Goal: Task Accomplishment & Management: Manage account settings

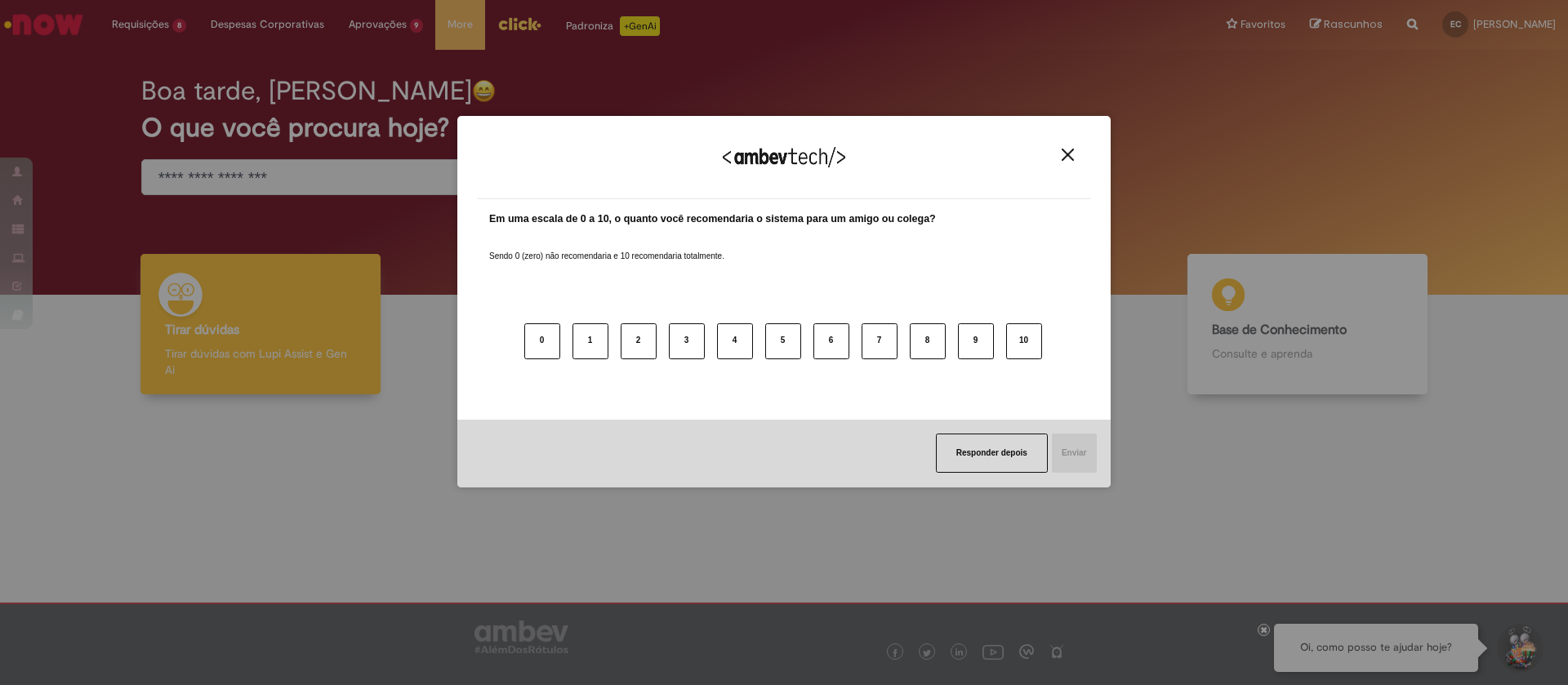
click at [1064, 151] on img "Close" at bounding box center [1068, 155] width 12 height 12
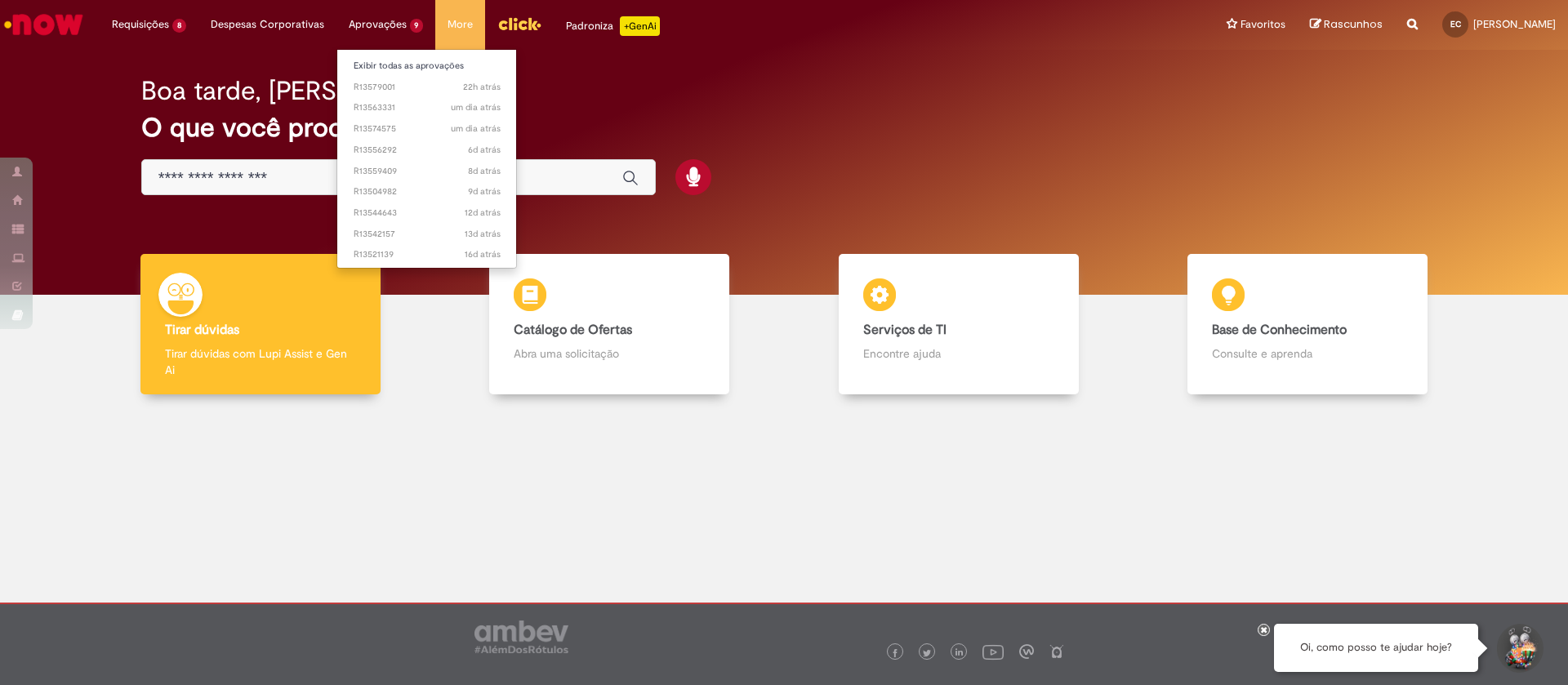
click at [379, 75] on li "22h atrás 22 horas atrás R13579001" at bounding box center [427, 86] width 179 height 22
drag, startPoint x: 379, startPoint y: 74, endPoint x: 385, endPoint y: 66, distance: 10.0
click at [379, 75] on li "22h atrás 22 horas atrás R13579001" at bounding box center [427, 86] width 179 height 22
click at [385, 66] on link "Exibir todas as aprovações" at bounding box center [427, 66] width 179 height 18
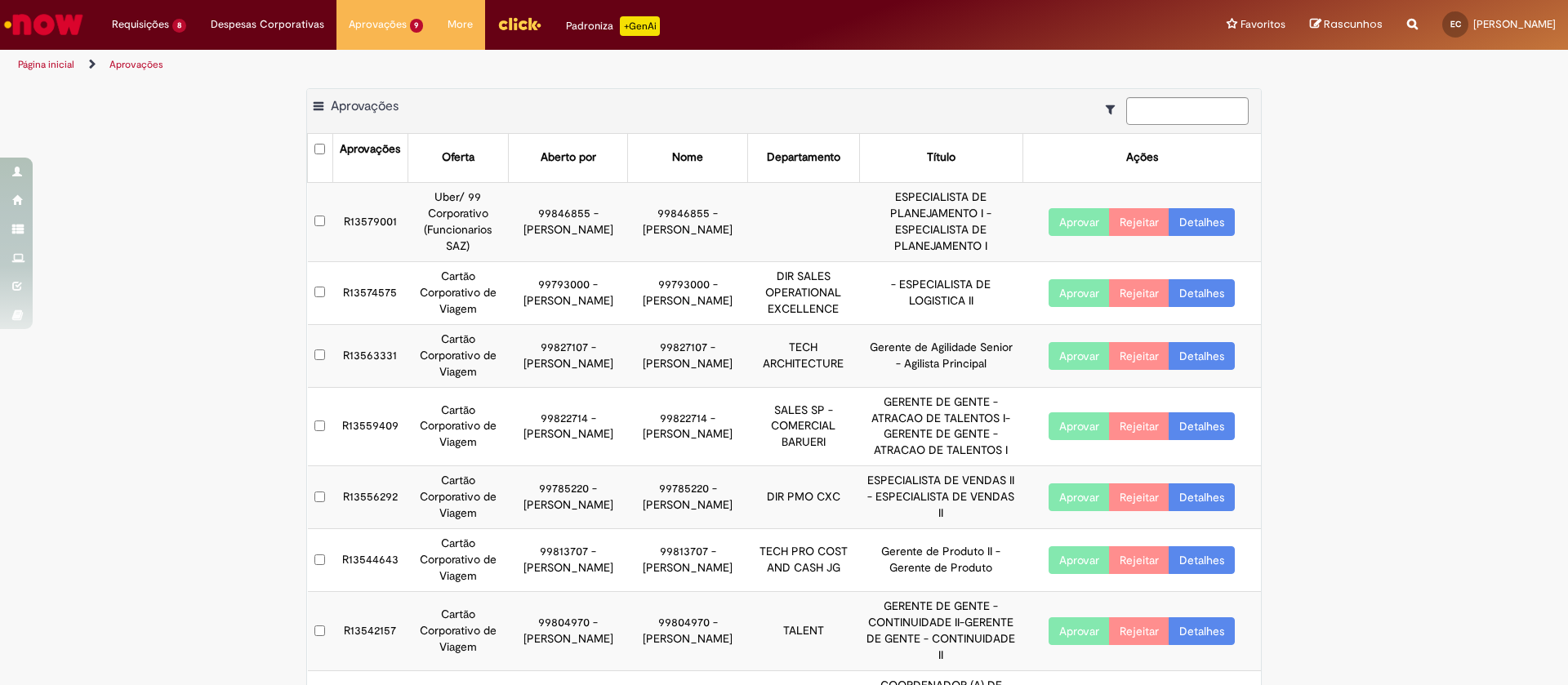
click at [1194, 221] on link "Detalhes" at bounding box center [1201, 221] width 66 height 27
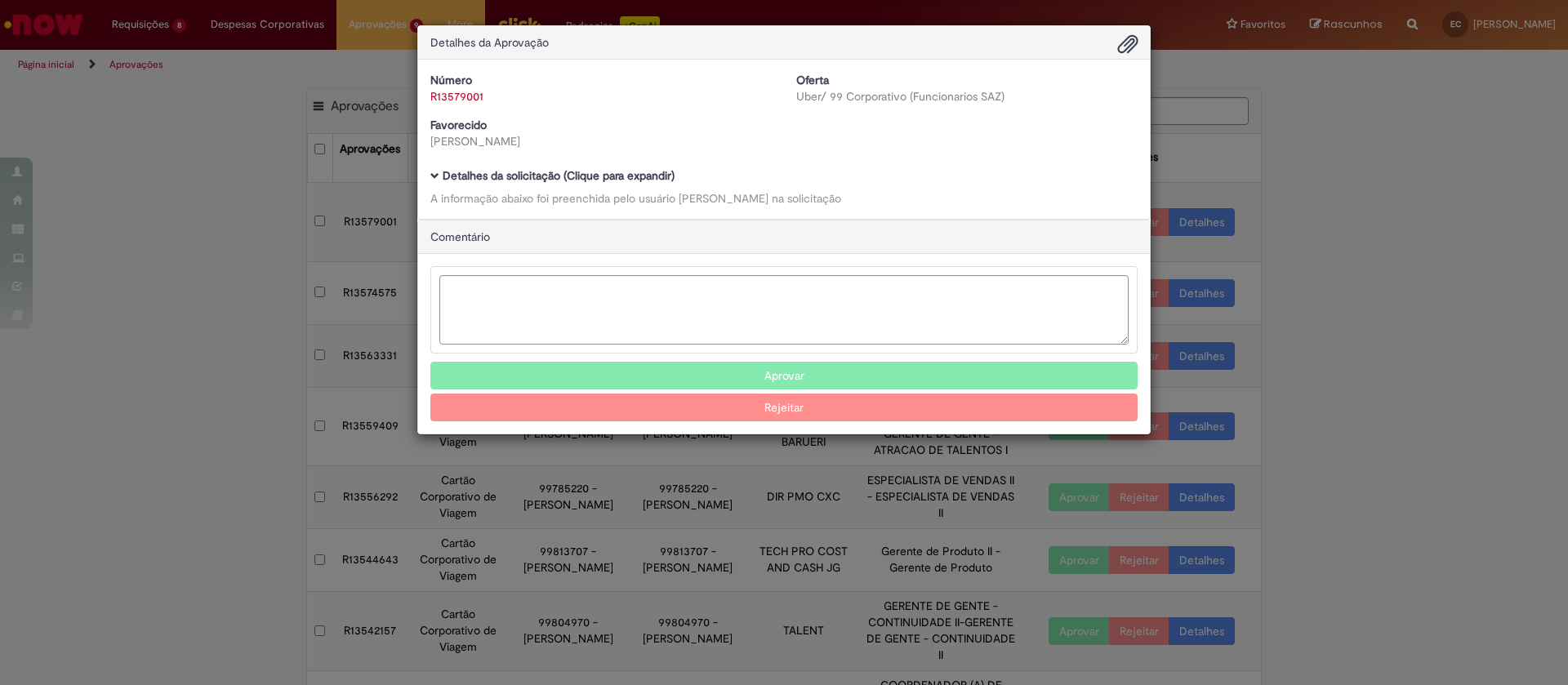
click at [555, 174] on b "Detalhes da solicitação (Clique para expandir)" at bounding box center [558, 175] width 232 height 15
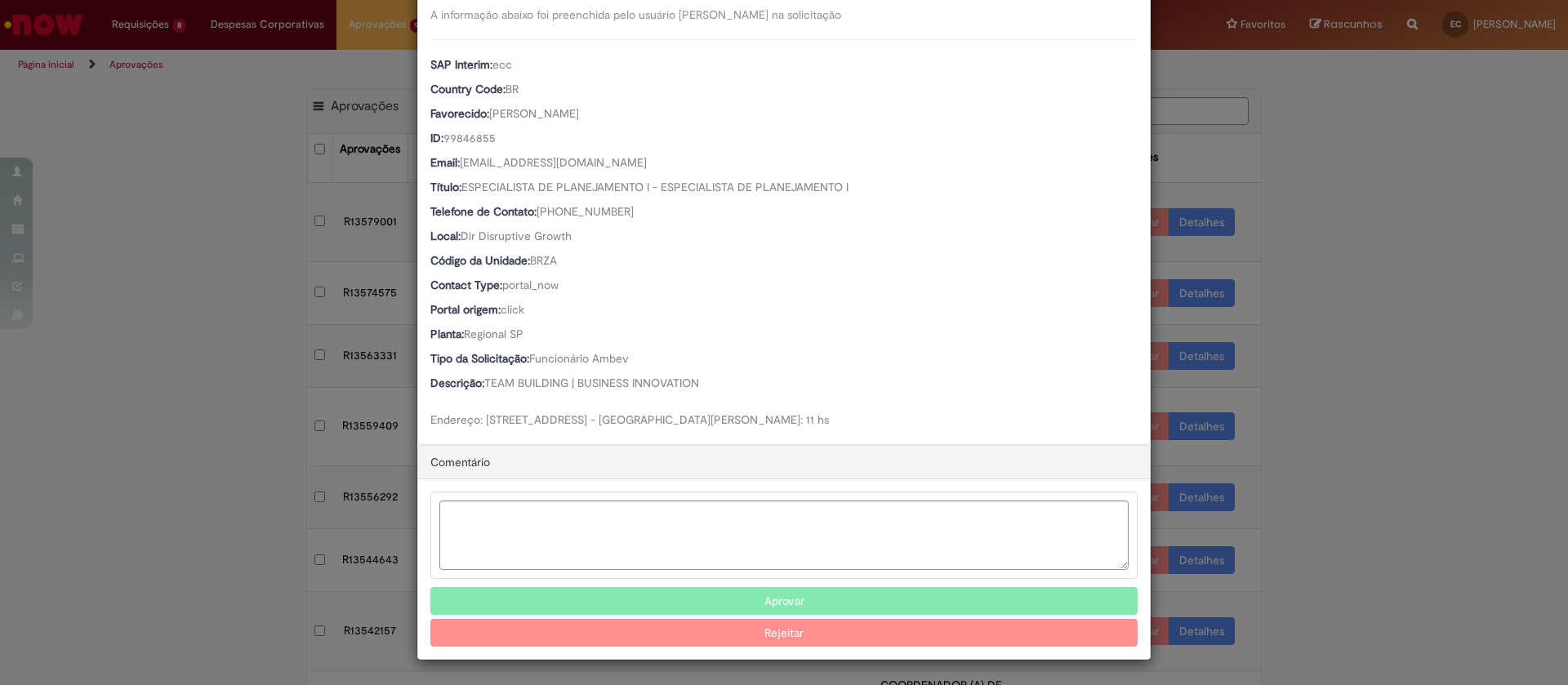
scroll to position [200, 0]
click at [526, 550] on textarea "Ambev Approval Modal" at bounding box center [784, 535] width 689 height 70
paste textarea "**********"
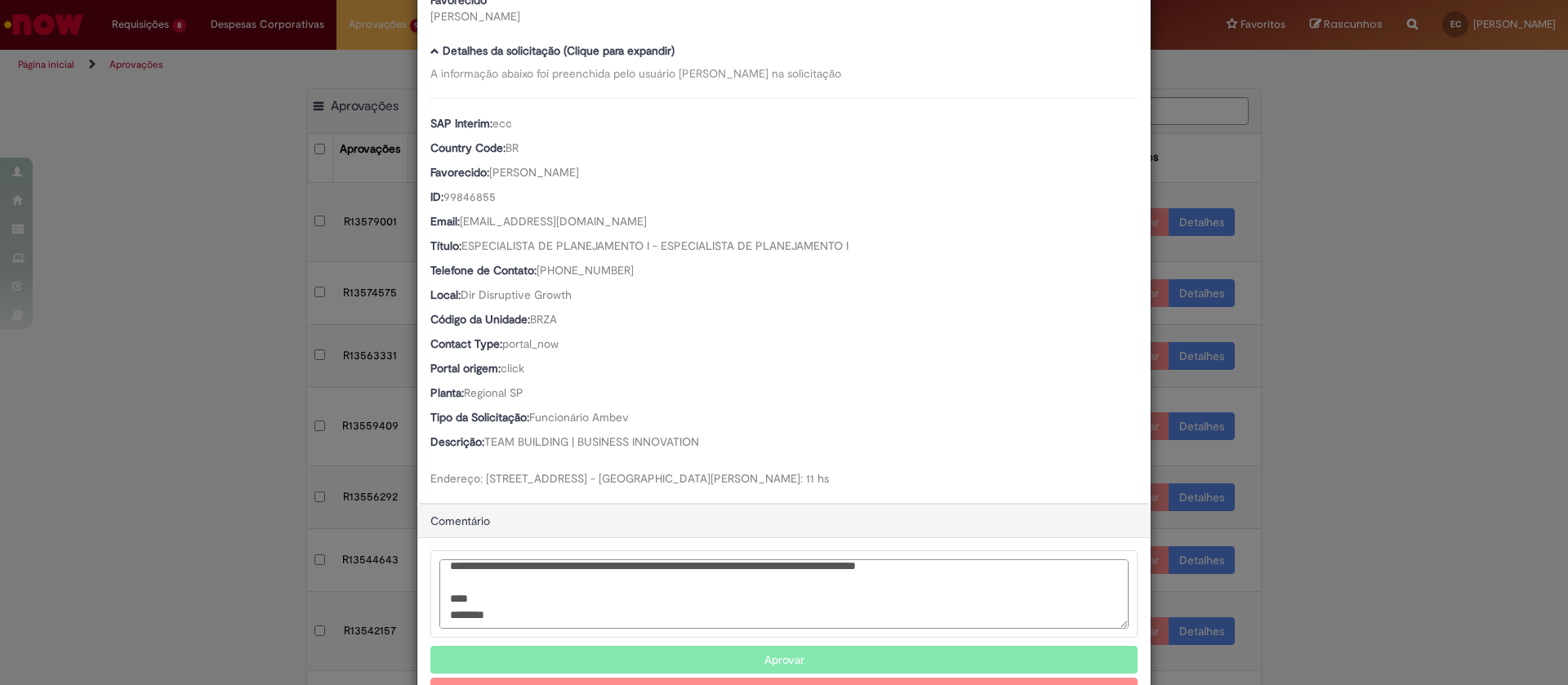
scroll to position [0, 0]
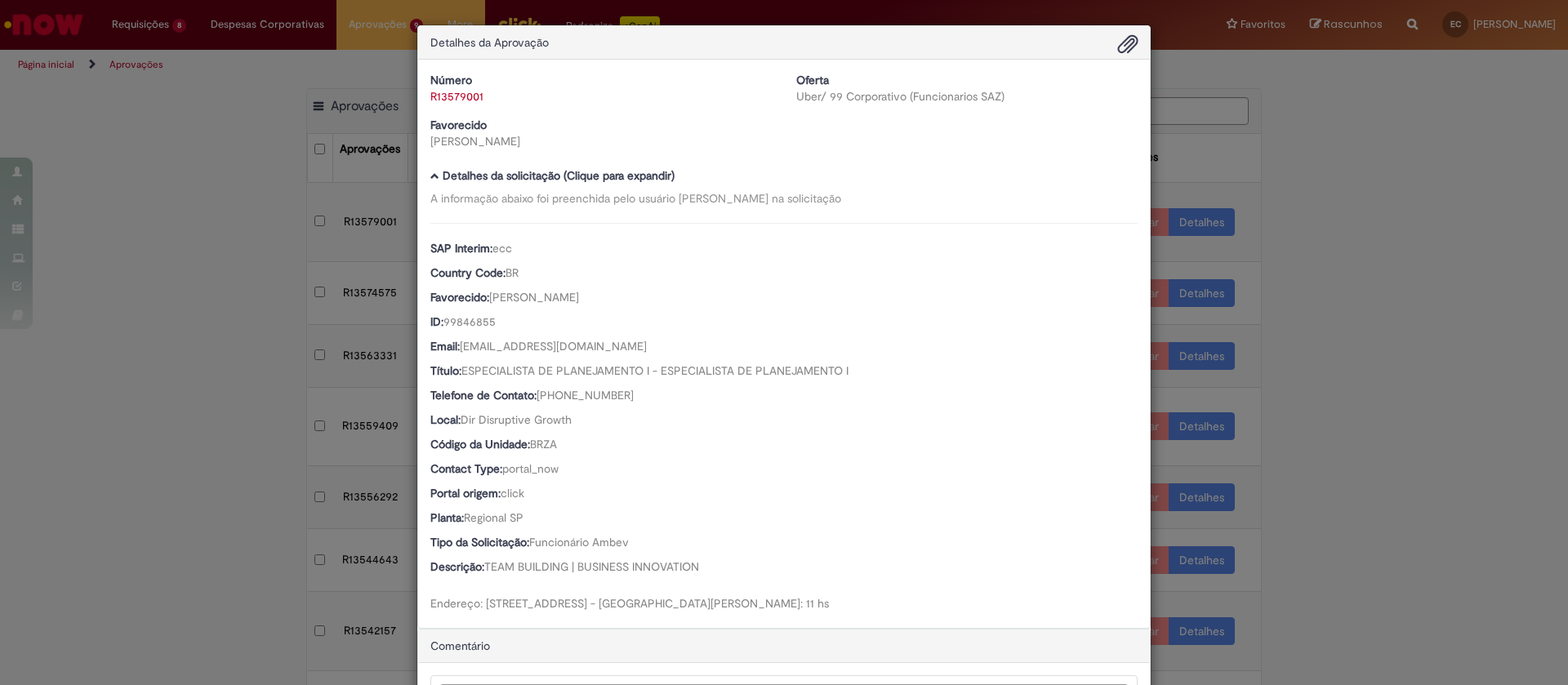
type textarea "**********"
drag, startPoint x: 650, startPoint y: 300, endPoint x: 403, endPoint y: 296, distance: 247.0
click at [403, 296] on div "Detalhes da Aprovação Número R13579001 Oferta Uber/ 99 Corporativo (Funcionario…" at bounding box center [784, 342] width 1568 height 685
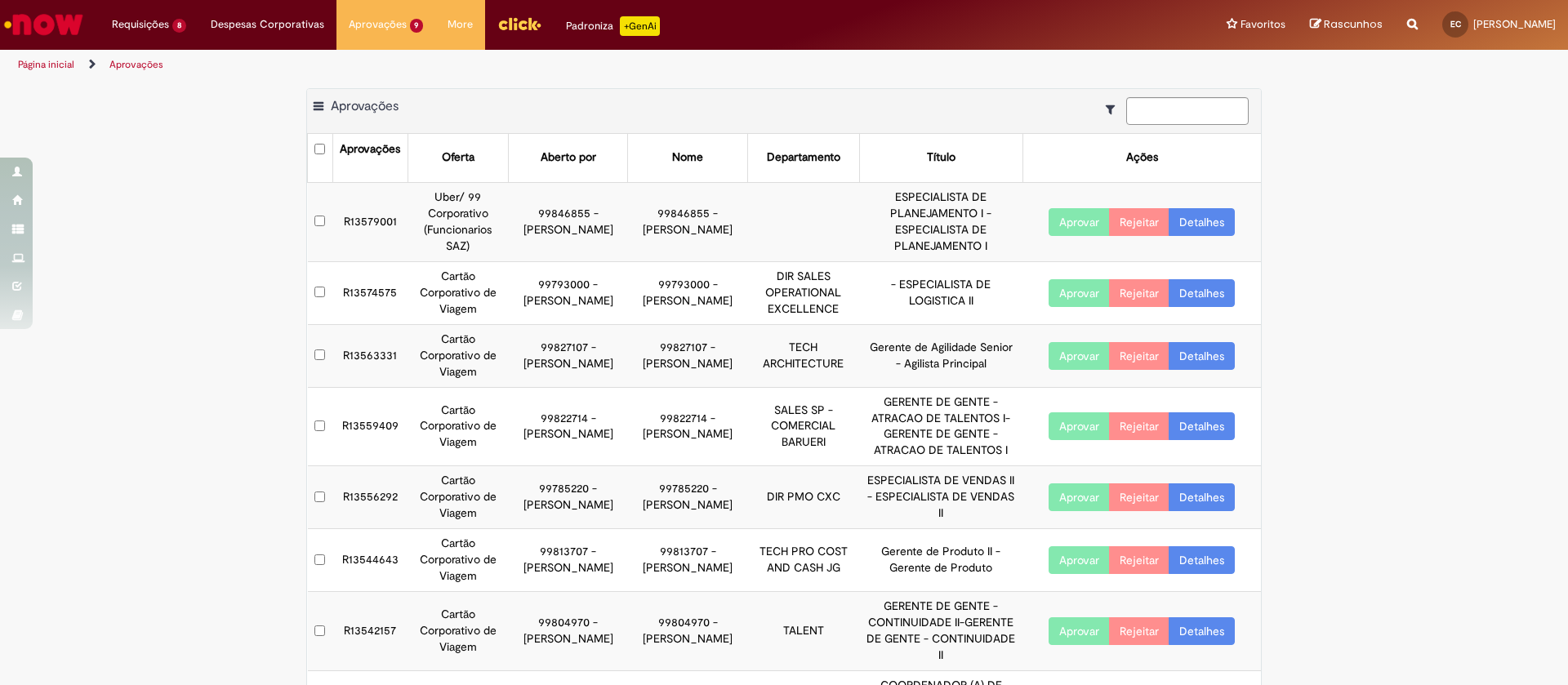
click at [1194, 222] on link "Detalhes" at bounding box center [1201, 221] width 66 height 27
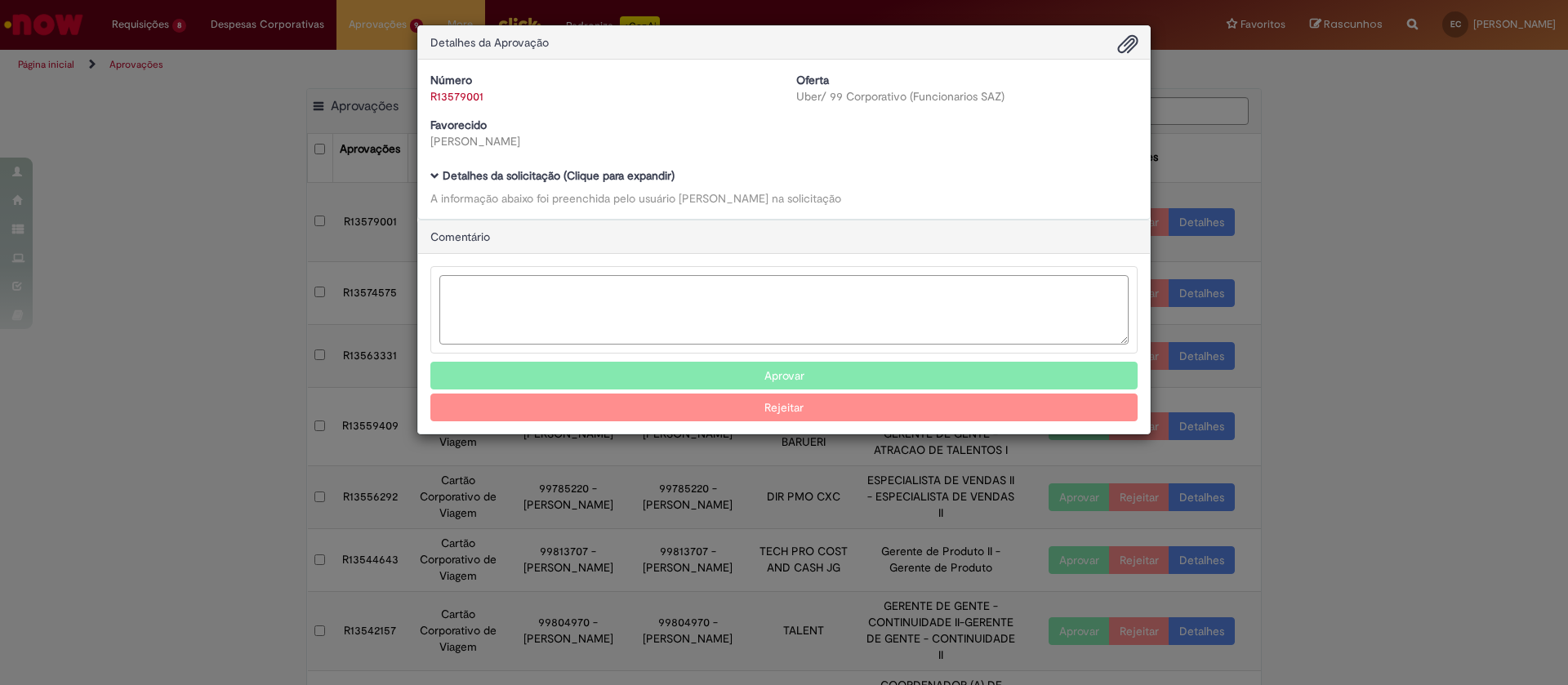
click at [652, 304] on textarea "Ambev Approval Modal" at bounding box center [784, 310] width 689 height 70
paste textarea "**********"
type textarea "**********"
click at [801, 416] on button "Rejeitar" at bounding box center [784, 407] width 707 height 27
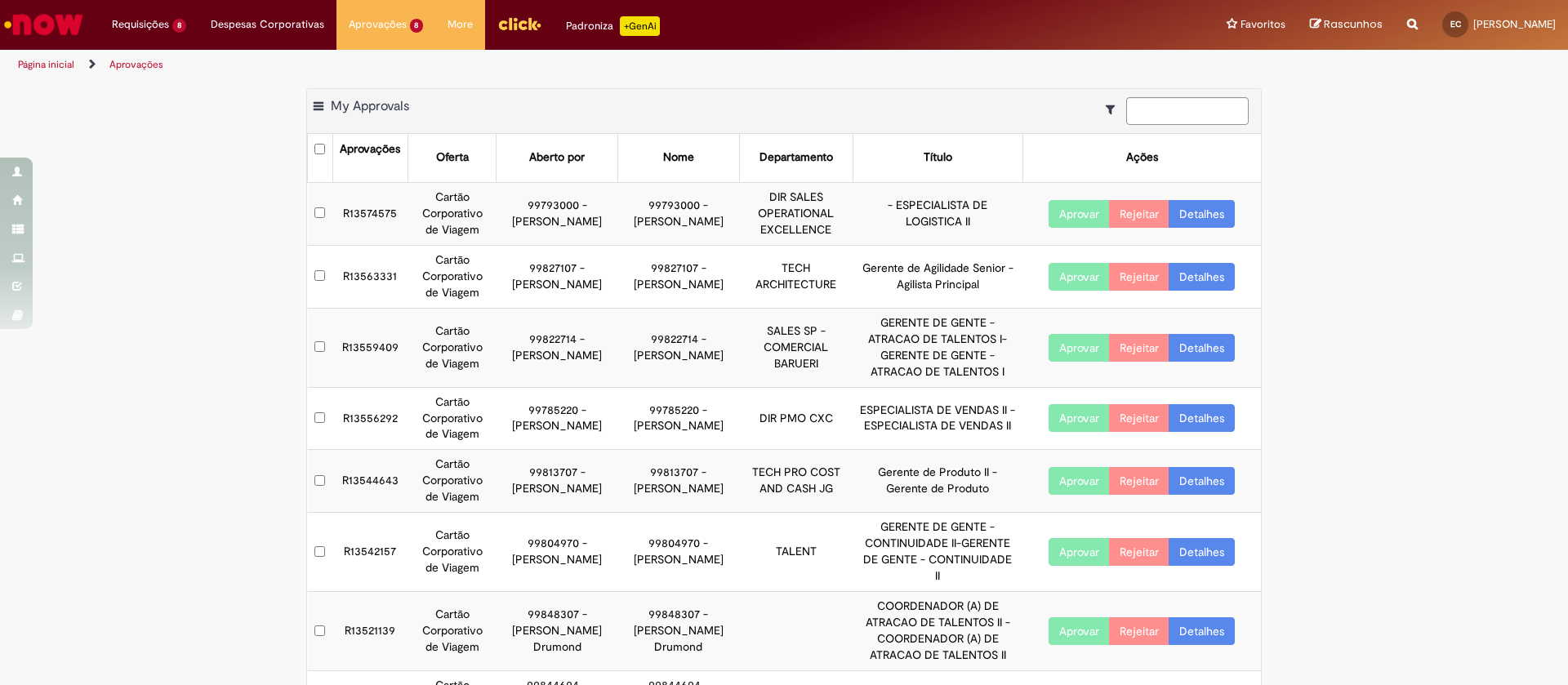
click at [1204, 213] on link "Detalhes" at bounding box center [1201, 214] width 66 height 27
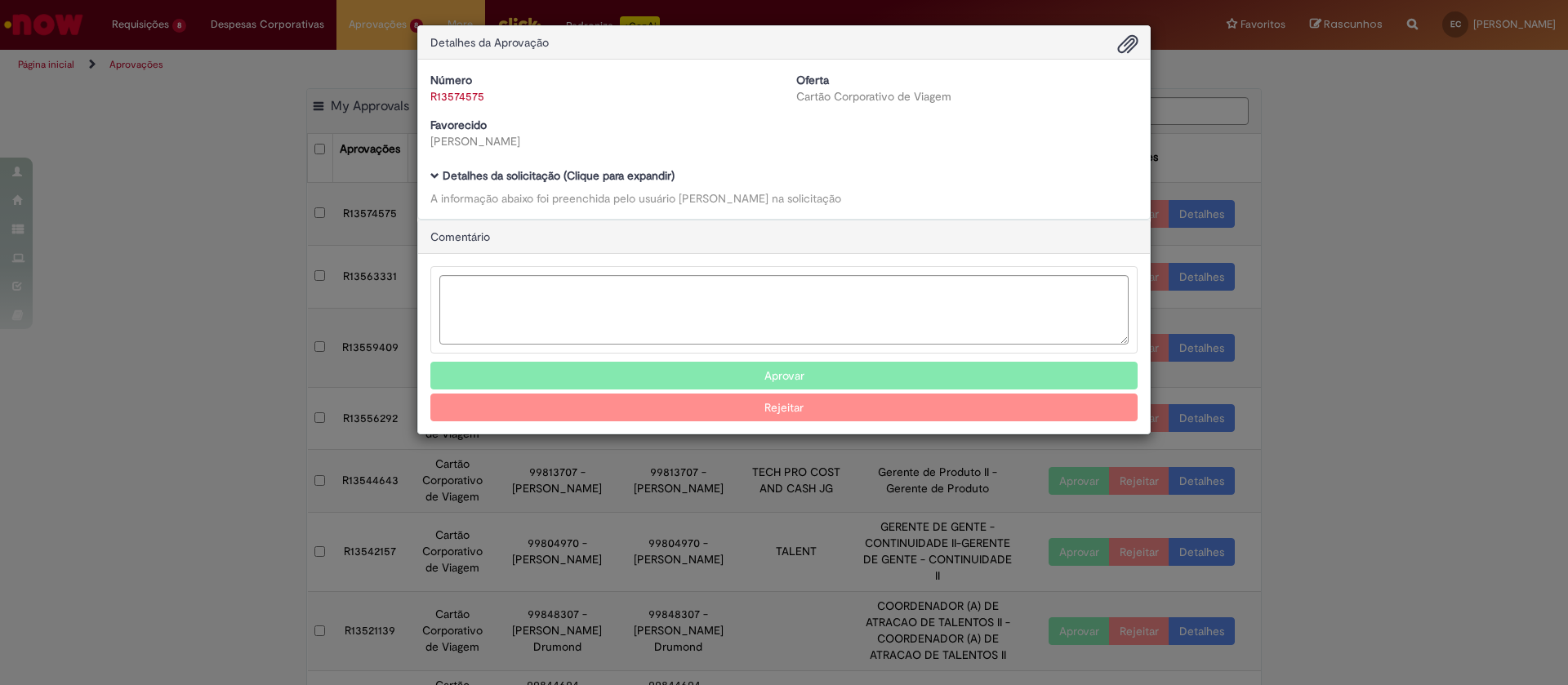
click at [632, 176] on b "Detalhes da solicitação (Clique para expandir)" at bounding box center [558, 175] width 232 height 15
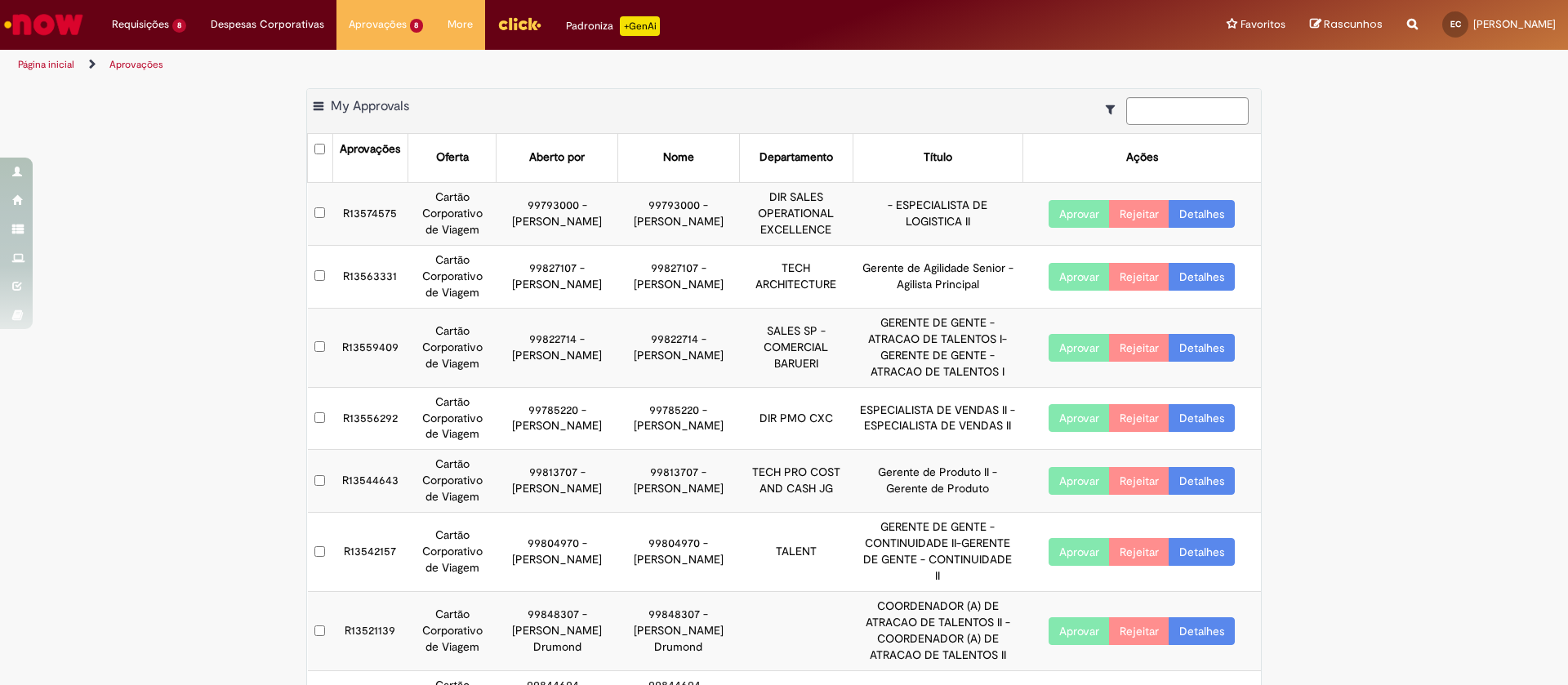
scroll to position [122, 0]
